Goal: Information Seeking & Learning: Check status

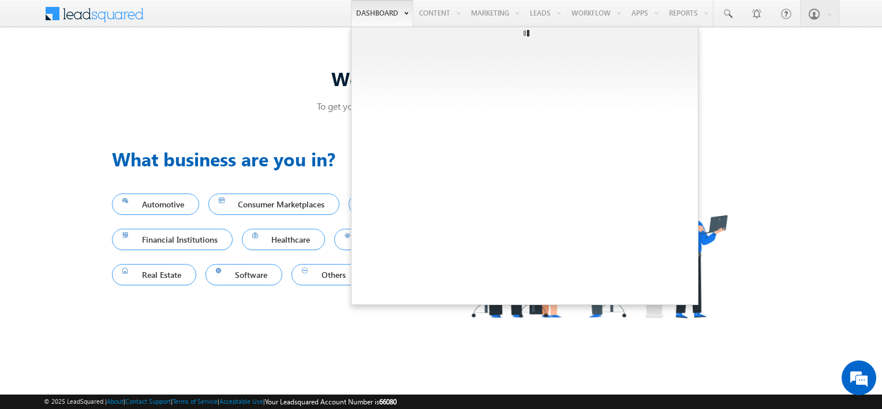
click at [381, 14] on link "Dashboard" at bounding box center [382, 13] width 62 height 27
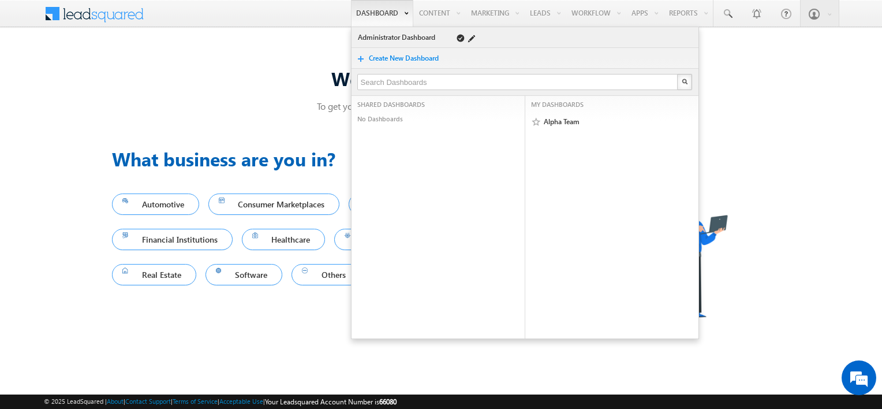
click at [368, 39] on link "Administrator Dashboard" at bounding box center [398, 38] width 82 height 12
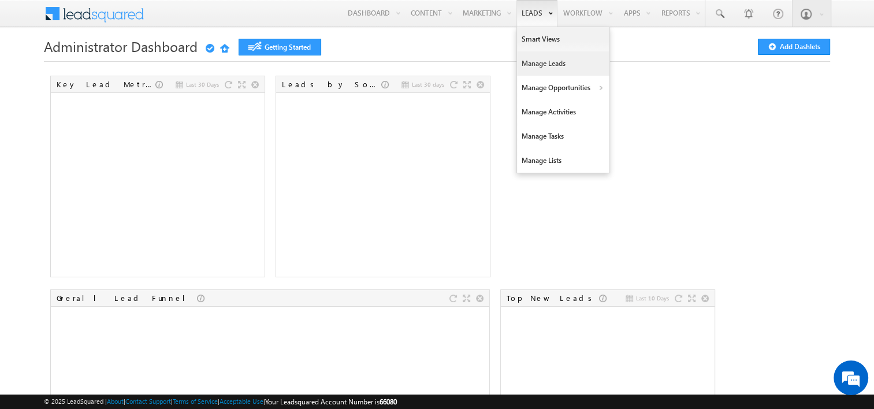
click at [545, 68] on link "Manage Leads" at bounding box center [563, 63] width 92 height 24
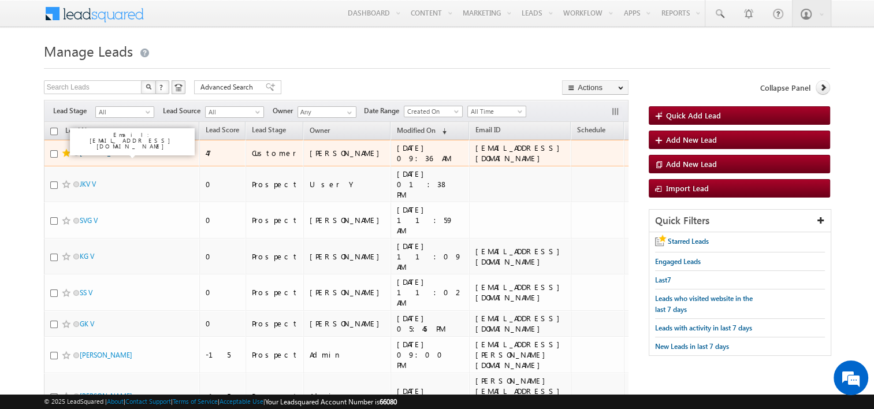
click at [132, 154] on link "[PERSON_NAME]" at bounding box center [106, 152] width 53 height 9
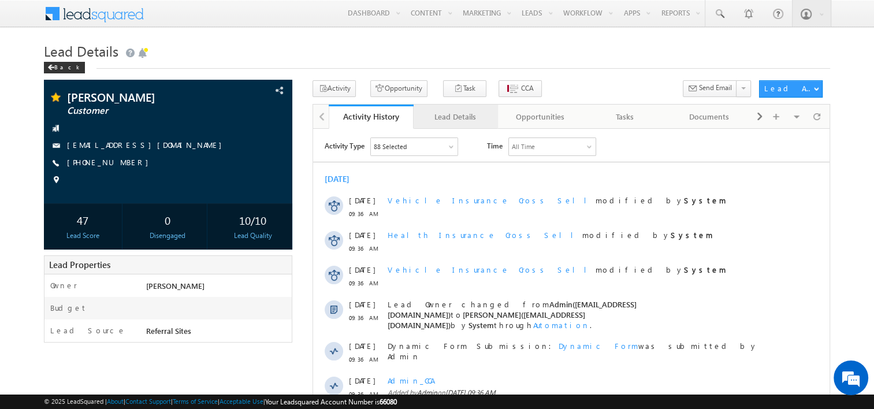
click at [474, 118] on div "Lead Details" at bounding box center [455, 117] width 65 height 14
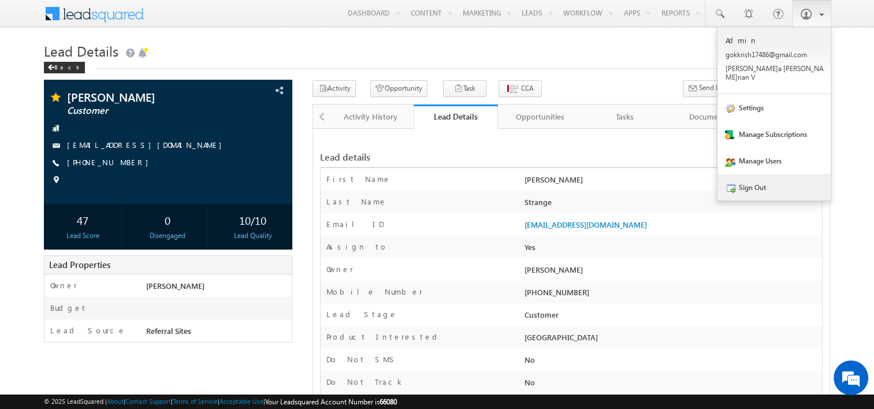
click at [737, 187] on link "Sign Out" at bounding box center [773, 187] width 113 height 27
